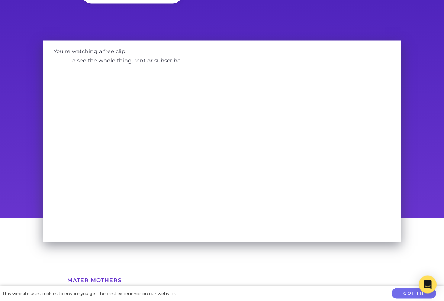
scroll to position [19, 0]
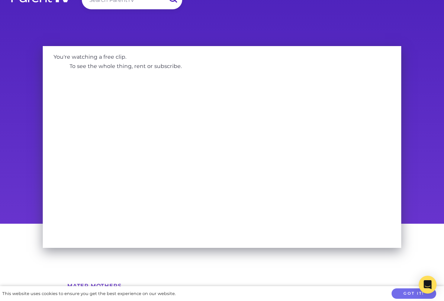
click at [427, 104] on div "You're watching a free clip. To see the whole thing, rent or subscribe." at bounding box center [222, 132] width 444 height 183
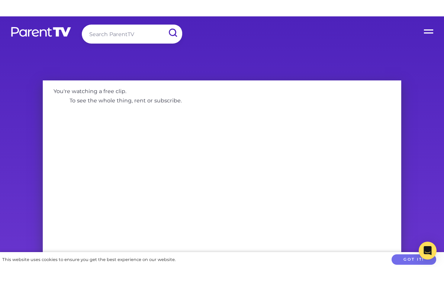
scroll to position [0, 0]
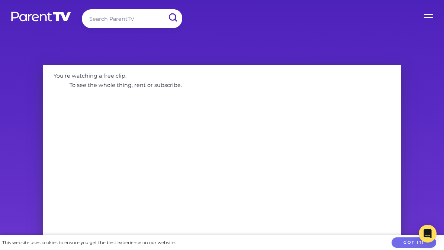
click at [157, 23] on input "search" at bounding box center [132, 18] width 100 height 19
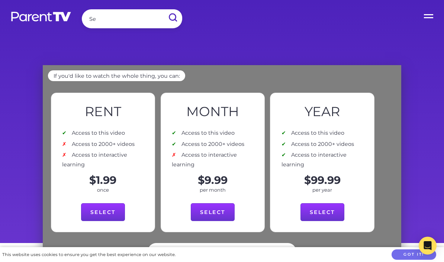
type input "S"
type input "Real ser after birthday"
click at [172, 17] on input "submit" at bounding box center [172, 17] width 19 height 17
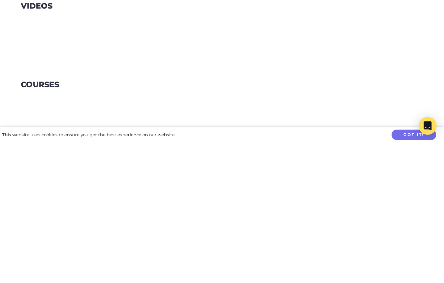
click at [331, 195] on section "Courses" at bounding box center [222, 234] width 444 height 79
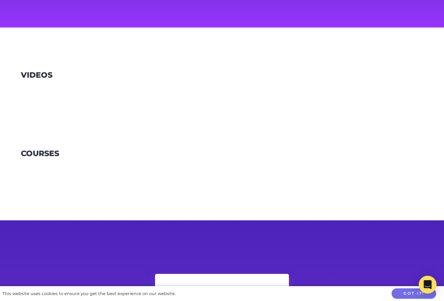
click at [397, 126] on section "Courses" at bounding box center [222, 163] width 444 height 79
click at [34, 75] on h3 "Videos" at bounding box center [37, 75] width 32 height 9
